Goal: Task Accomplishment & Management: Use online tool/utility

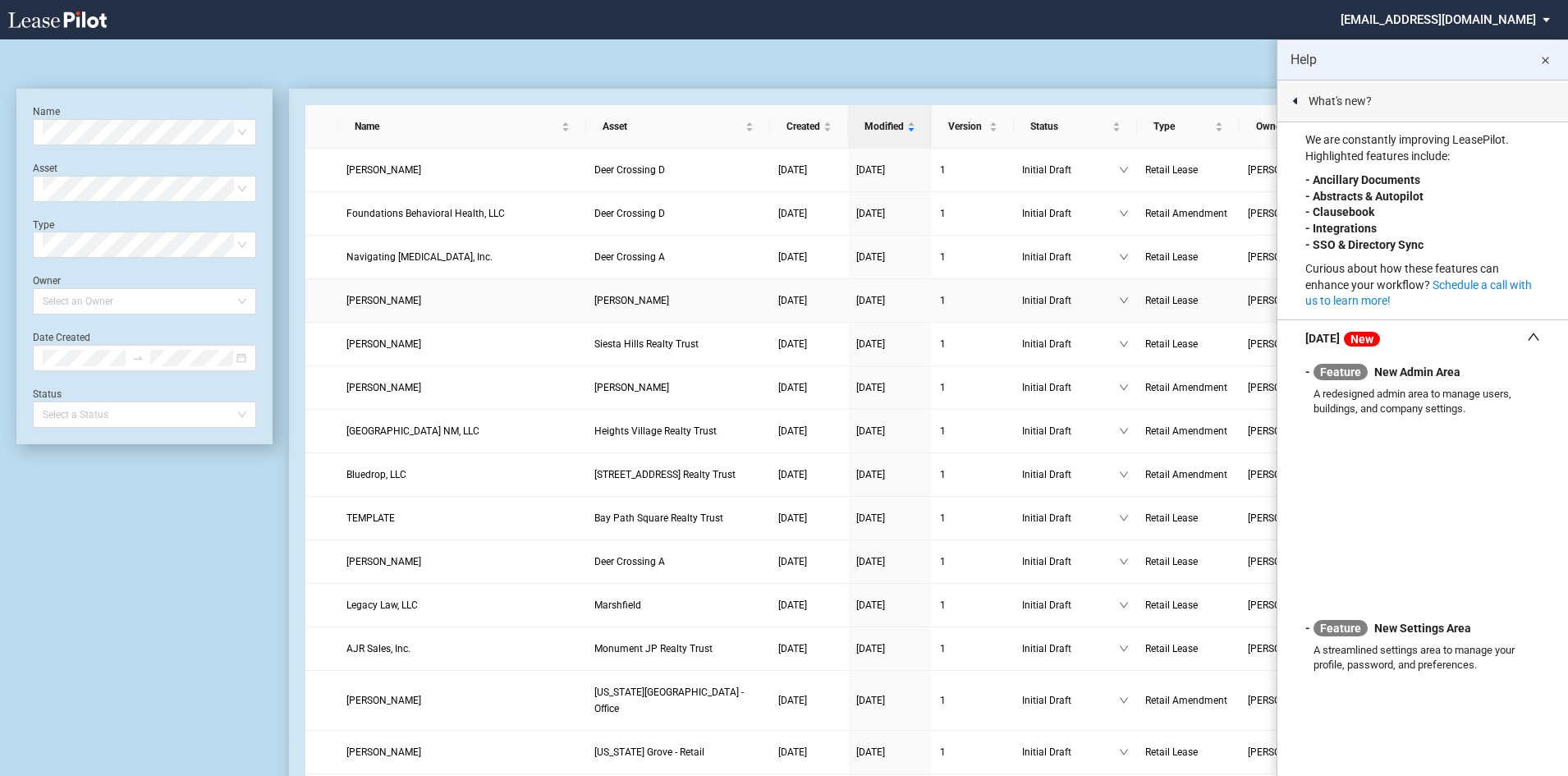
click at [589, 302] on td "[PERSON_NAME]" at bounding box center [678, 301] width 184 height 43
click at [1549, 56] on md-icon "close" at bounding box center [1544, 60] width 20 height 20
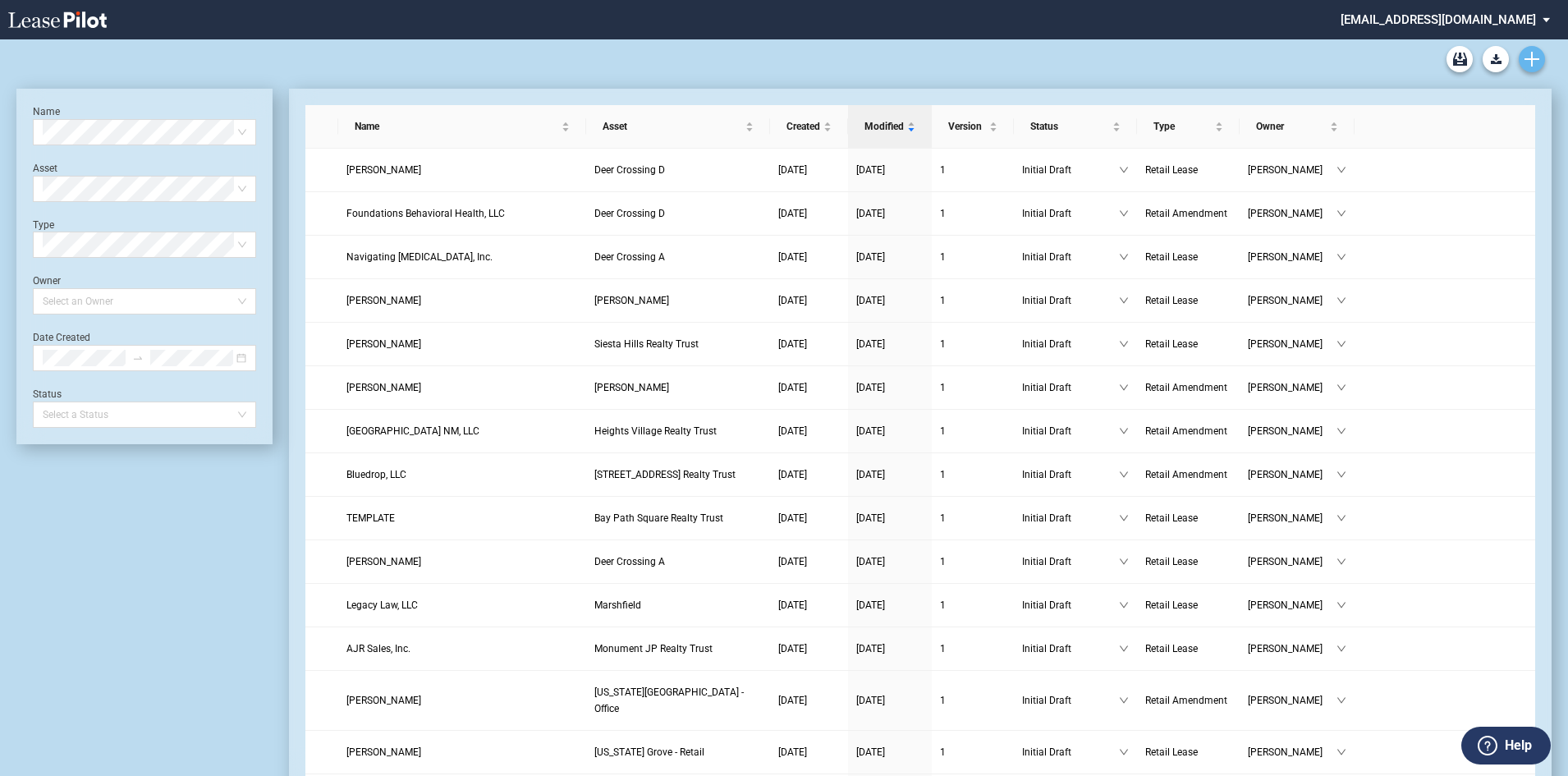
click at [1519, 57] on link "Create new document" at bounding box center [1531, 59] width 26 height 26
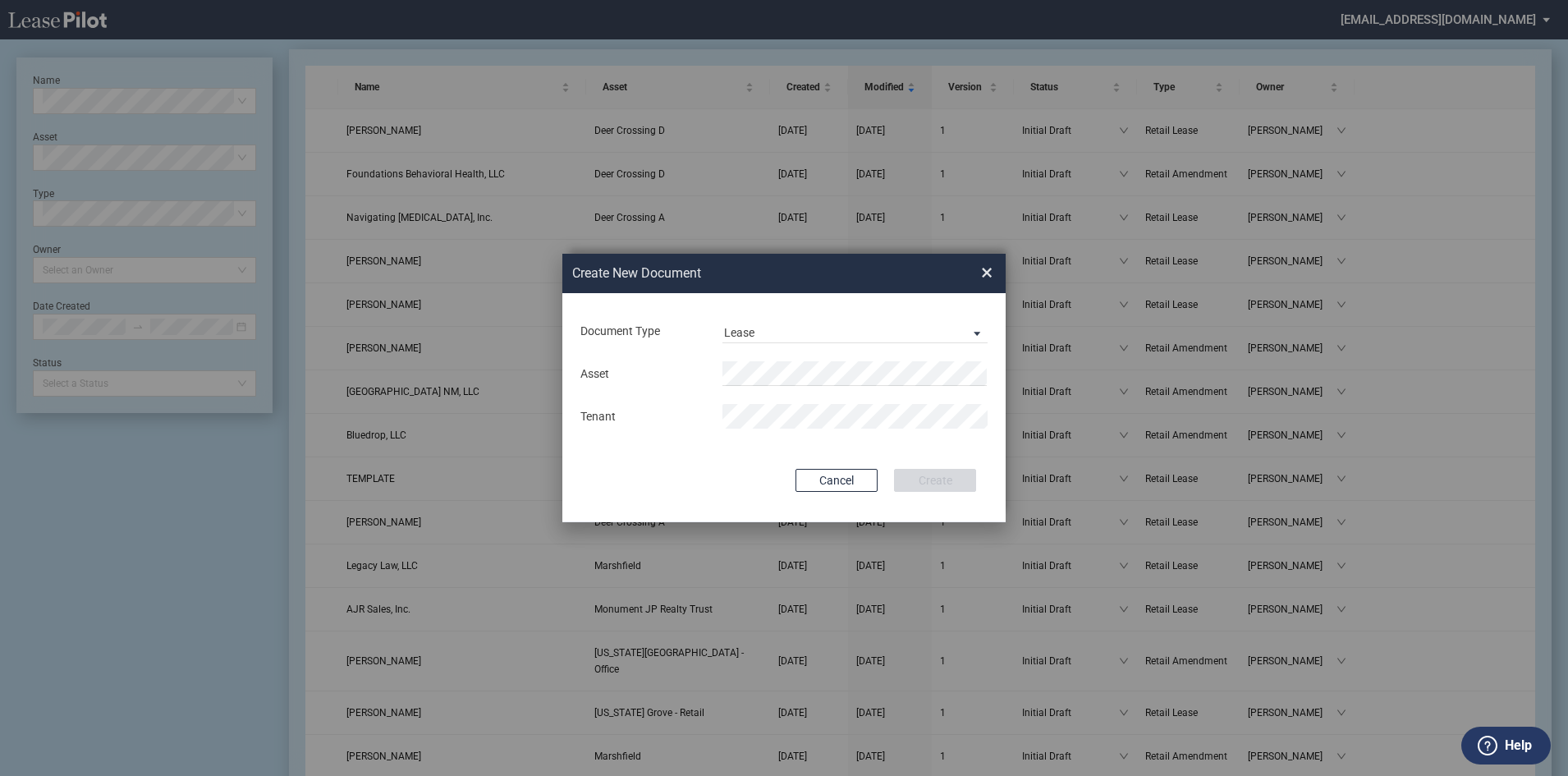
click at [802, 392] on div "Asset Tenant" at bounding box center [784, 394] width 411 height 85
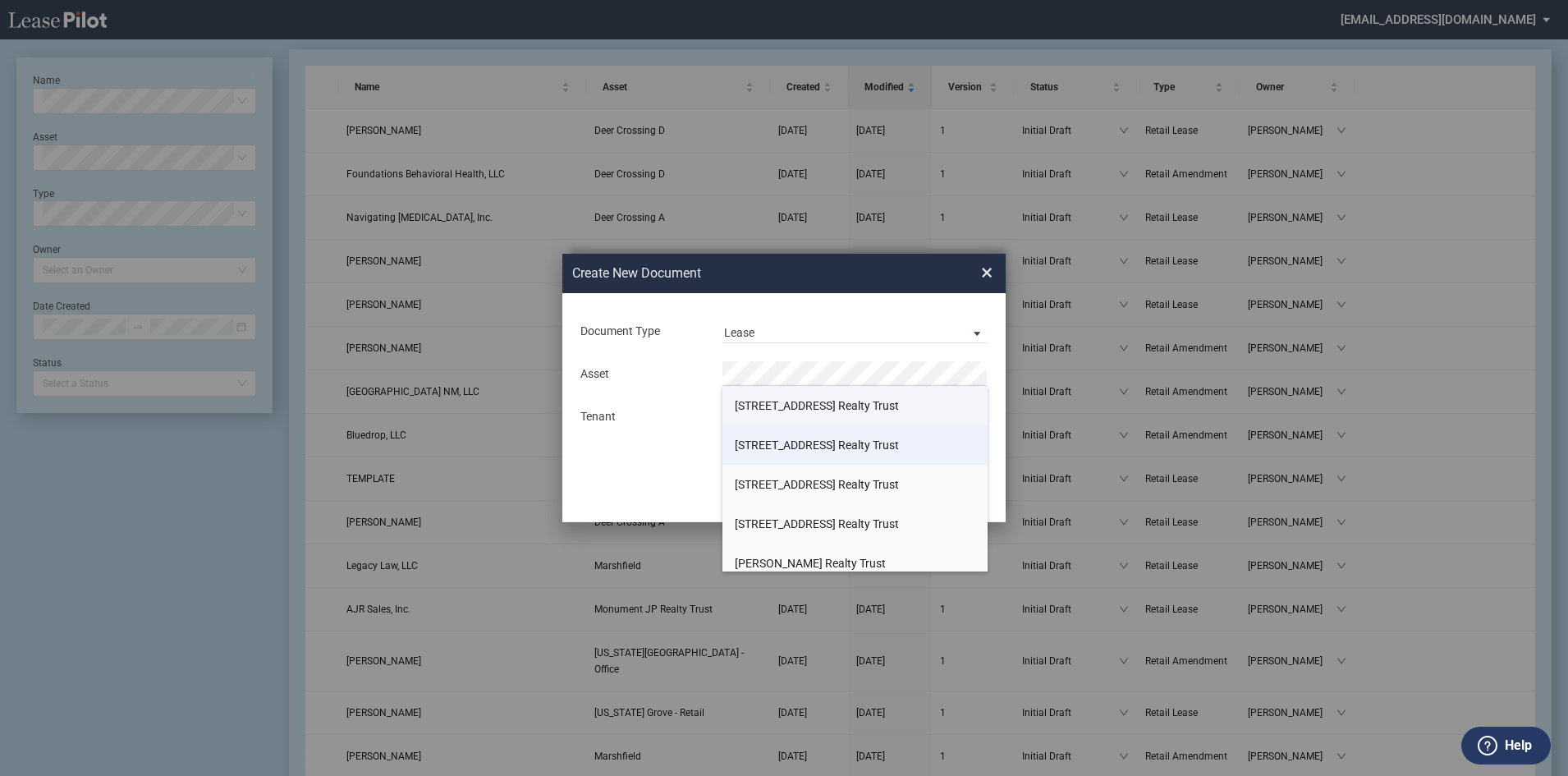
drag, startPoint x: 979, startPoint y: 397, endPoint x: 971, endPoint y: 451, distance: 54.6
click at [979, 535] on ul "[STREET_ADDRESS] Realty Trust [STREET_ADDRESS] Realty Trust [STREET_ADDRESS] Re…" at bounding box center [854, 543] width 265 height 315
click at [877, 414] on li "[STREET_ADDRESS] Realty Trust" at bounding box center [854, 405] width 265 height 39
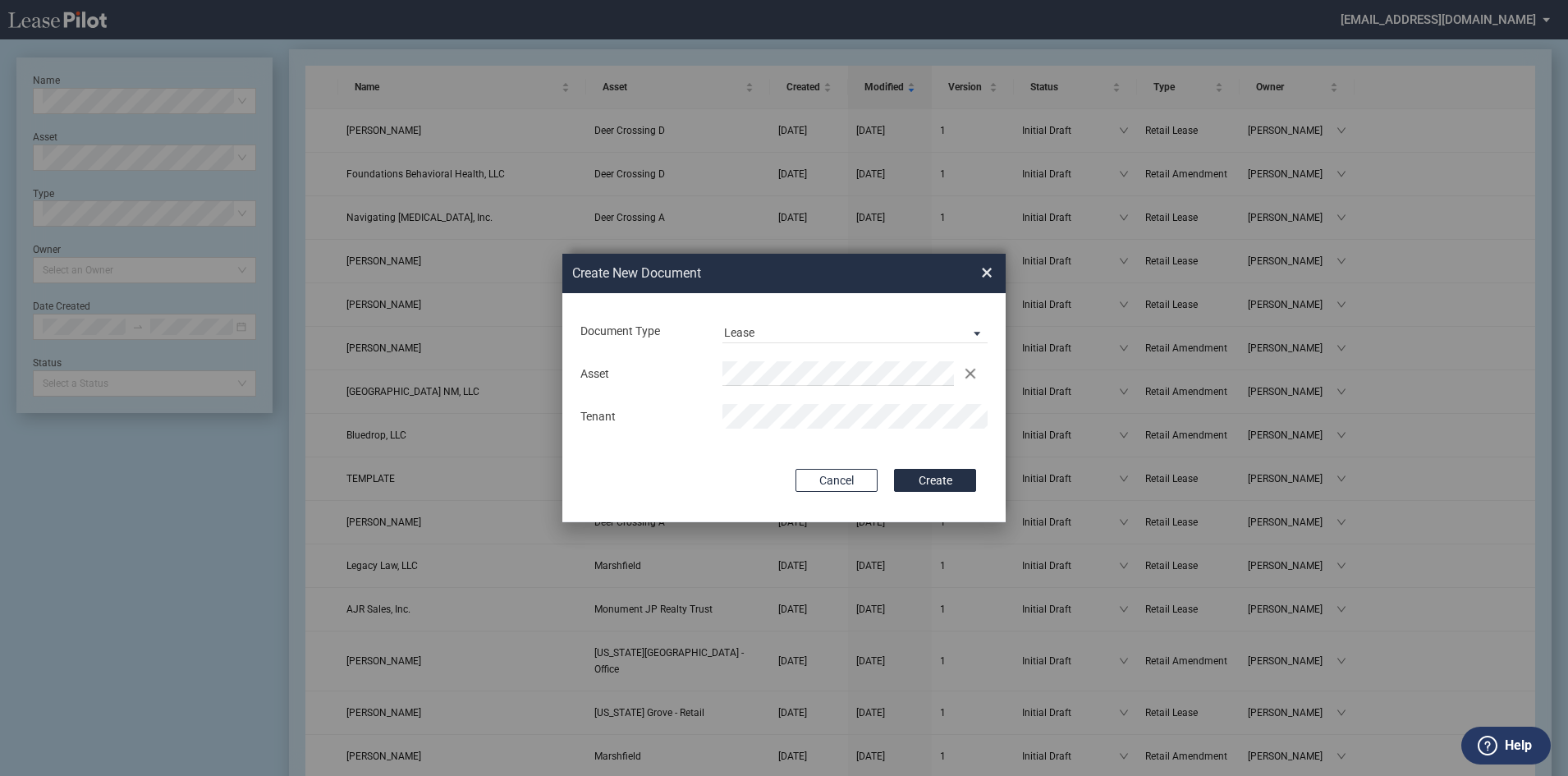
click at [894, 468] on button "Create" at bounding box center [935, 480] width 82 height 23
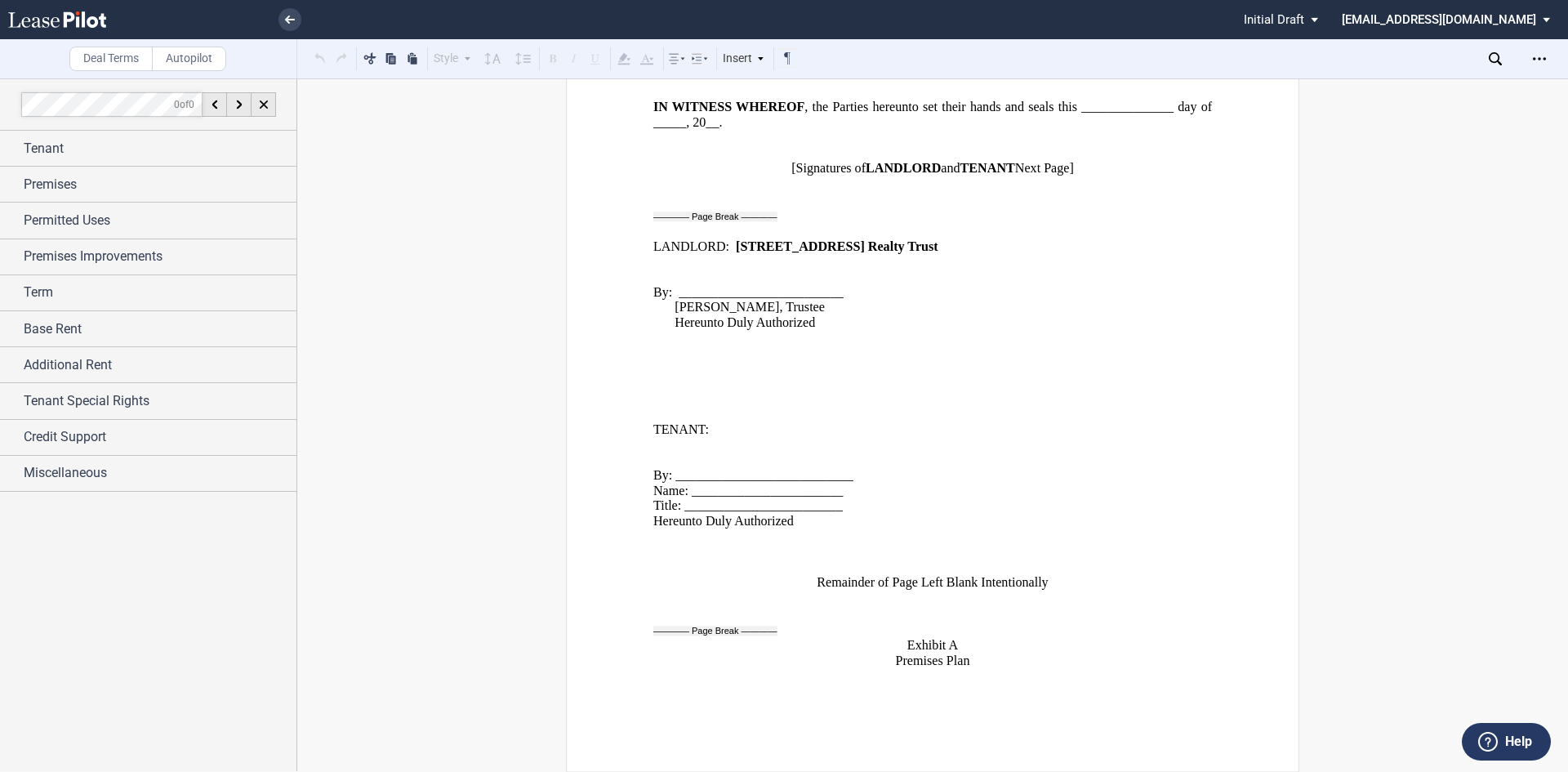
scroll to position [12190, 0]
click at [1534, 57] on icon "Open Lease options menu" at bounding box center [1538, 58] width 13 height 13
click at [1370, 85] on div "Download" at bounding box center [1443, 87] width 199 height 14
